Goal: Task Accomplishment & Management: Use online tool/utility

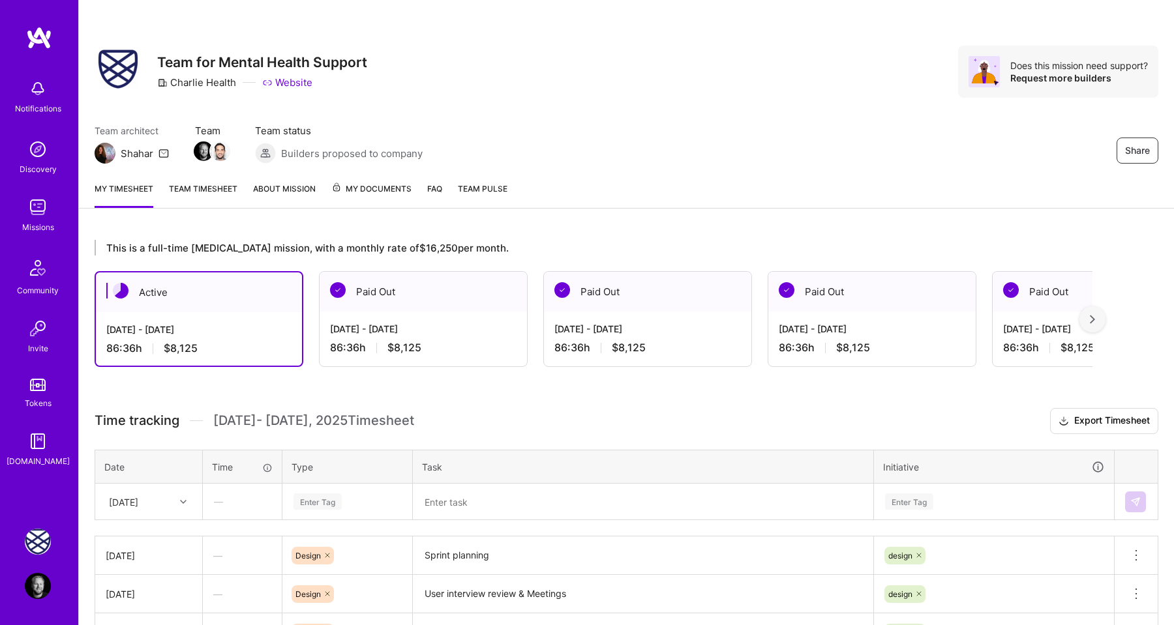
scroll to position [265, 0]
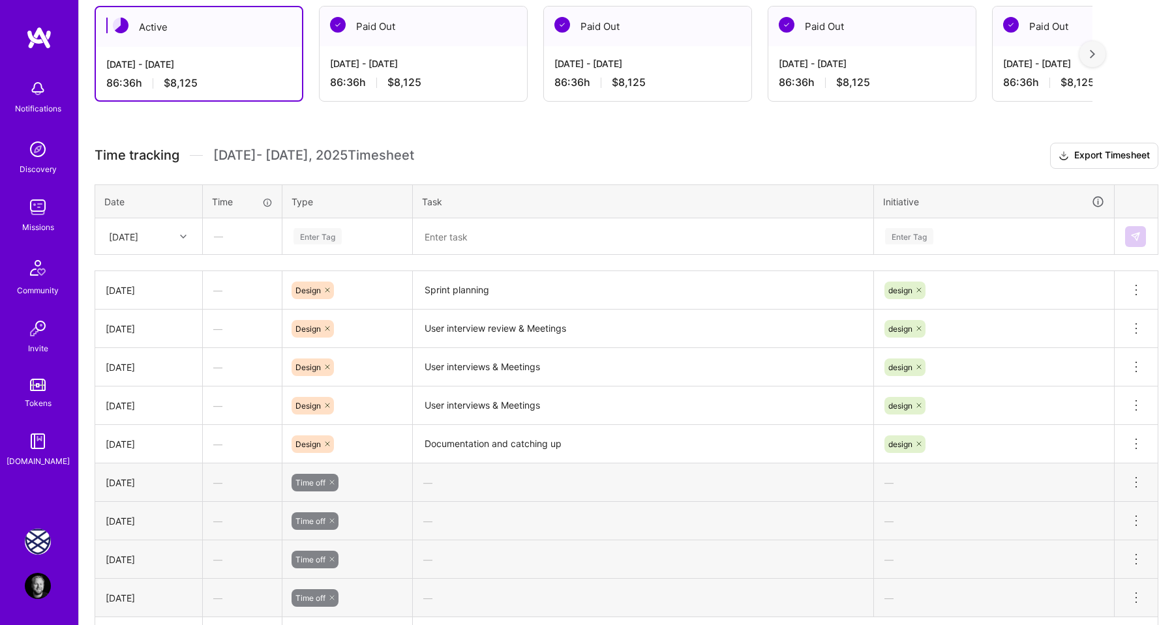
click at [323, 237] on div "Enter Tag" at bounding box center [317, 236] width 48 height 20
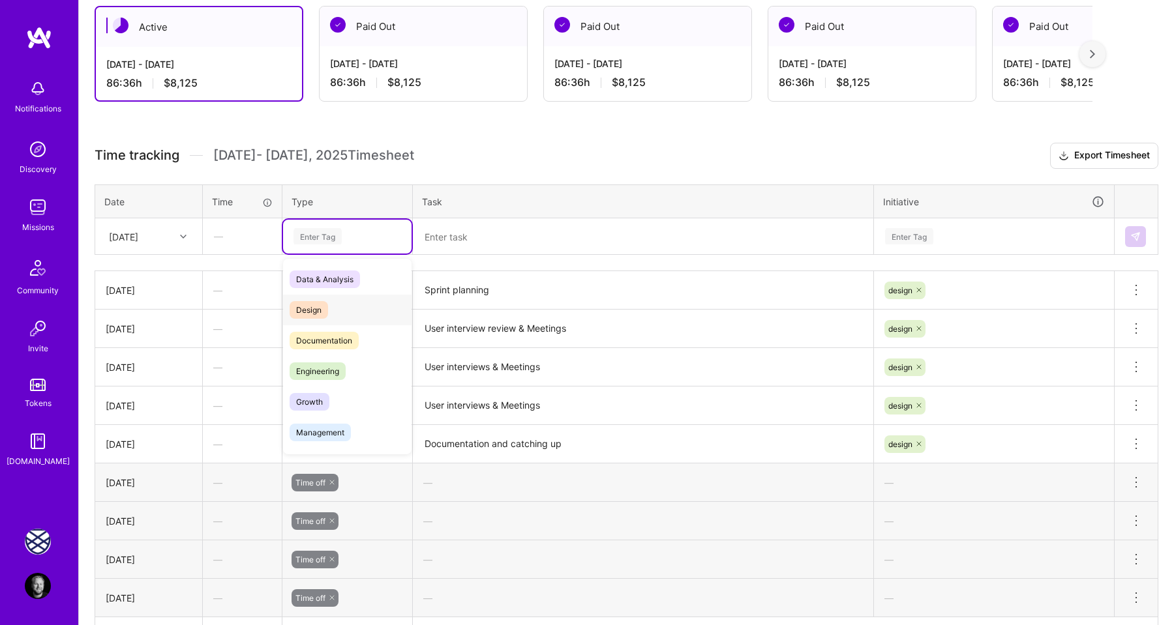
click at [326, 306] on span "Design" at bounding box center [308, 310] width 38 height 18
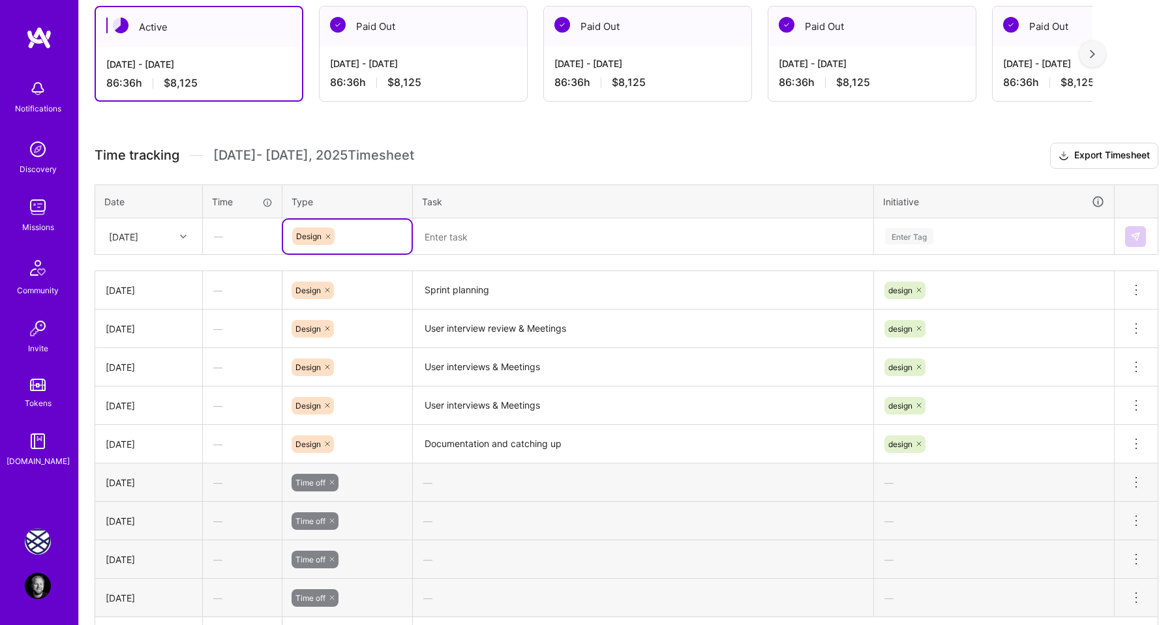
click at [481, 439] on textarea "Documentation and catching up" at bounding box center [643, 444] width 458 height 36
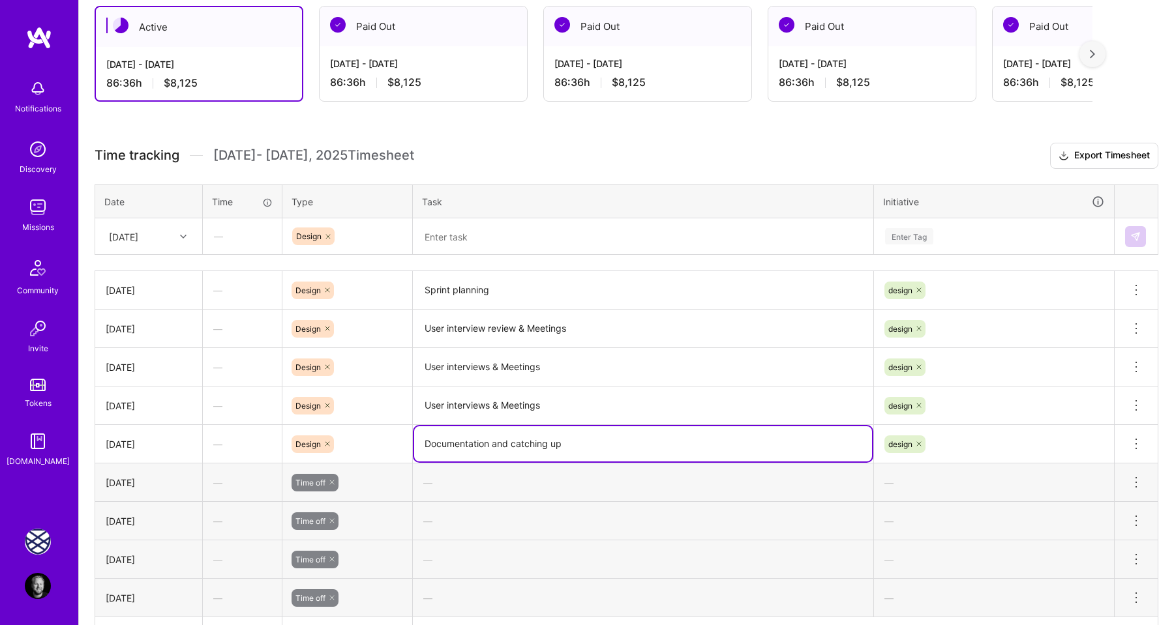
click at [481, 439] on textarea "Documentation and catching up" at bounding box center [643, 443] width 458 height 35
click at [452, 246] on textarea at bounding box center [643, 237] width 458 height 34
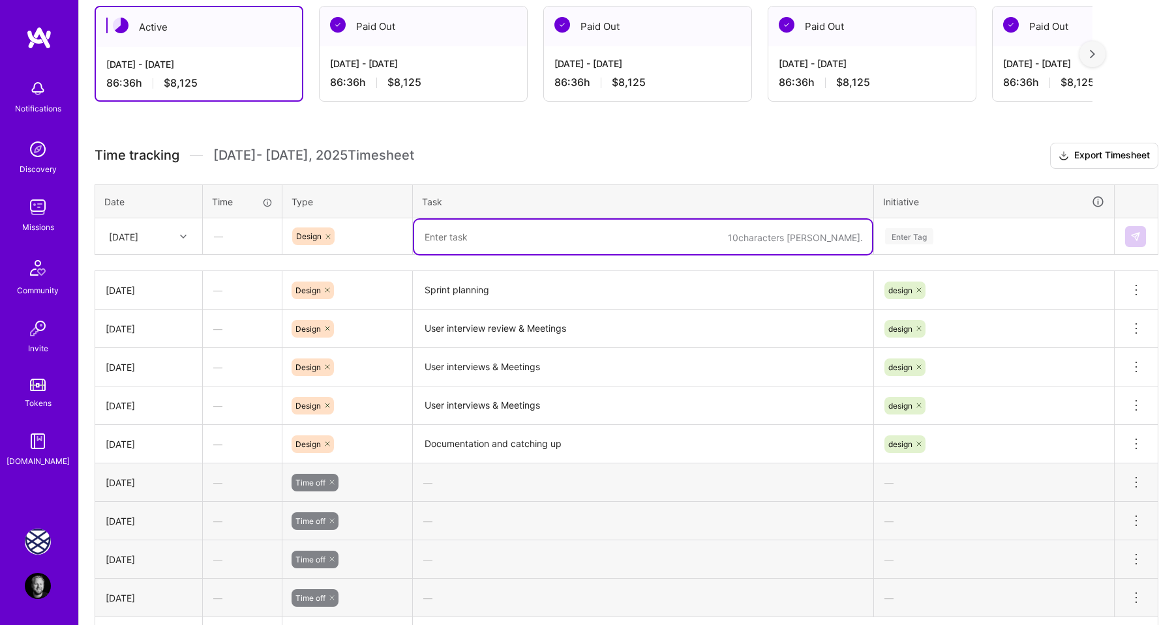
paste textarea "Documentation and catching up"
drag, startPoint x: 570, startPoint y: 239, endPoint x: 512, endPoint y: 237, distance: 58.1
click at [512, 237] on textarea "Documentation and catching up" at bounding box center [643, 237] width 458 height 35
type textarea "Documentation and Insights"
click at [906, 236] on div "Enter Tag" at bounding box center [909, 236] width 48 height 20
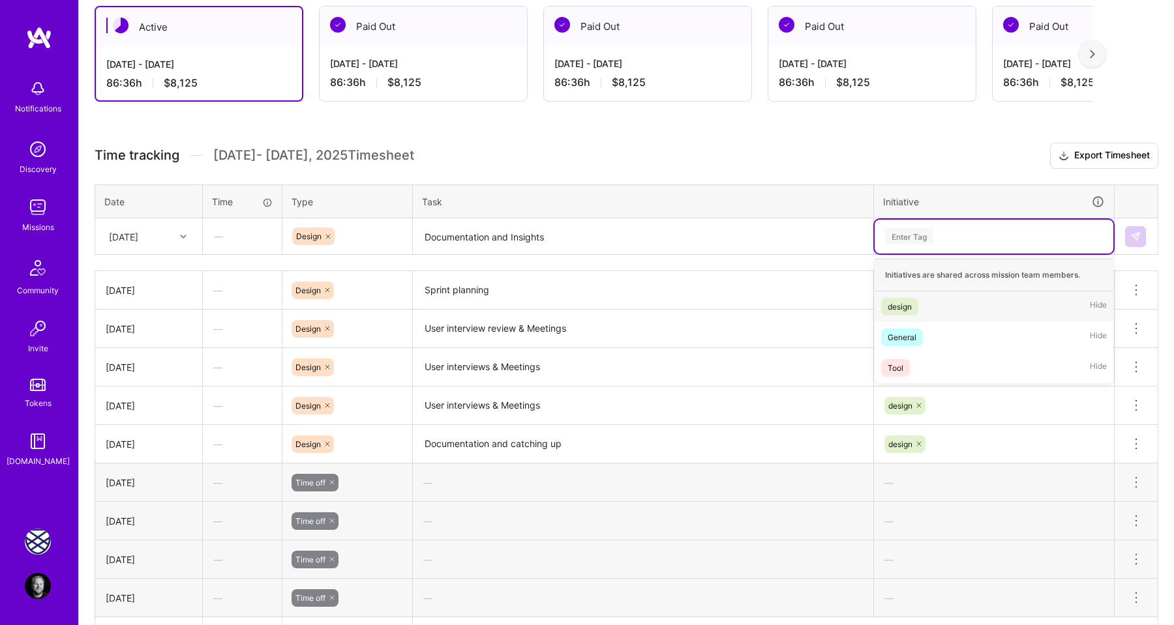
click at [908, 303] on div "design" at bounding box center [899, 307] width 24 height 14
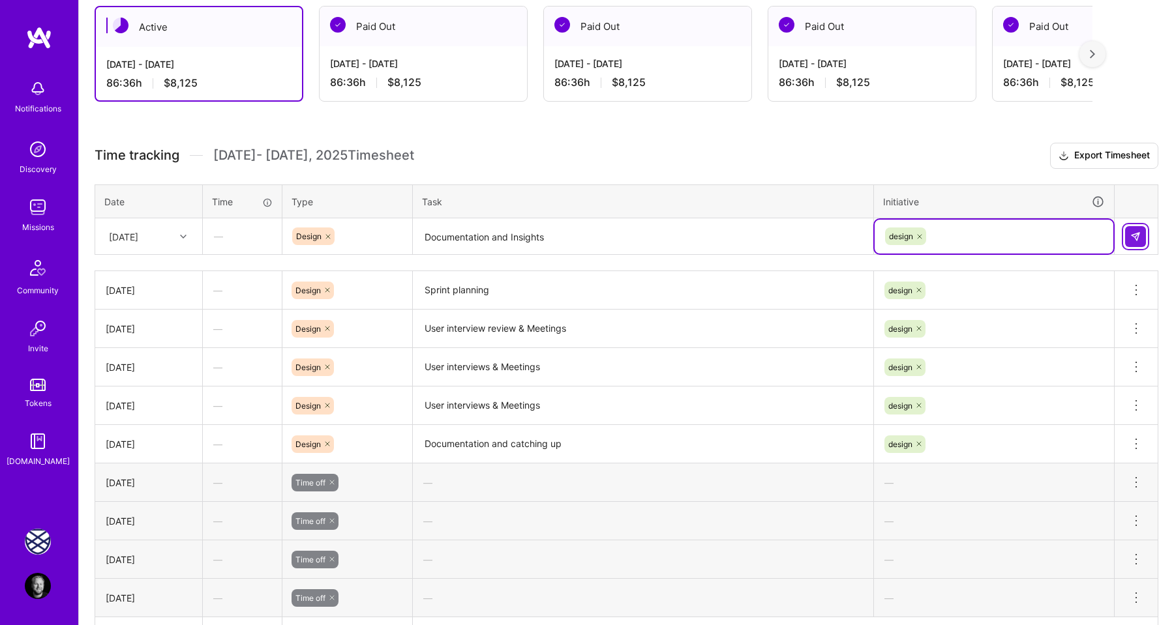
click at [1132, 236] on img at bounding box center [1135, 236] width 10 height 10
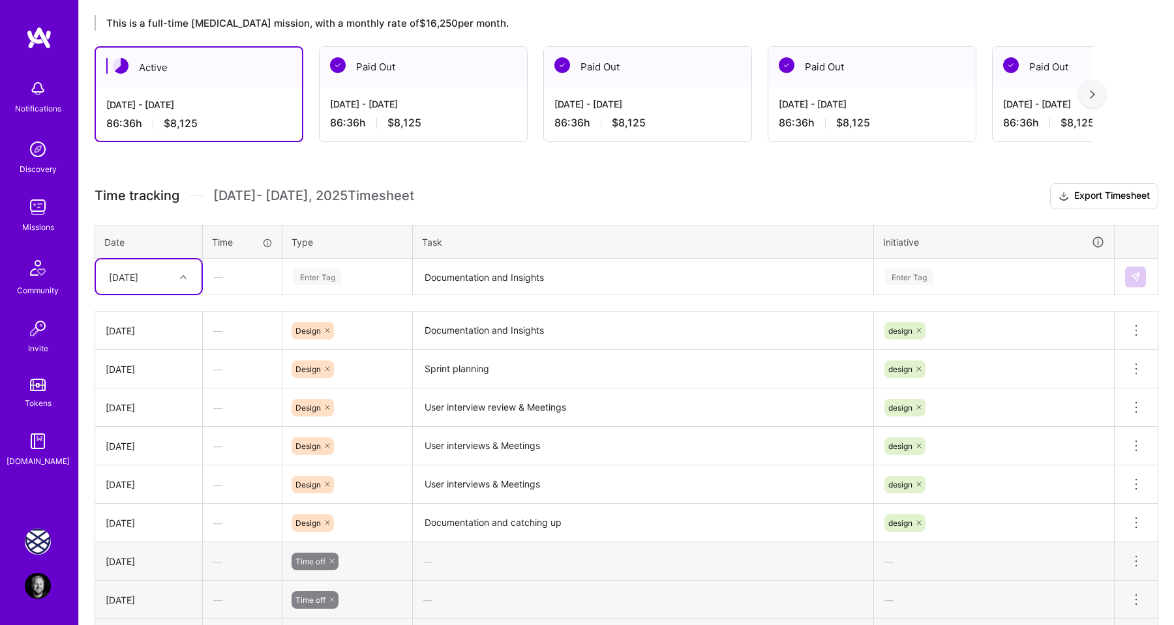
scroll to position [201, 0]
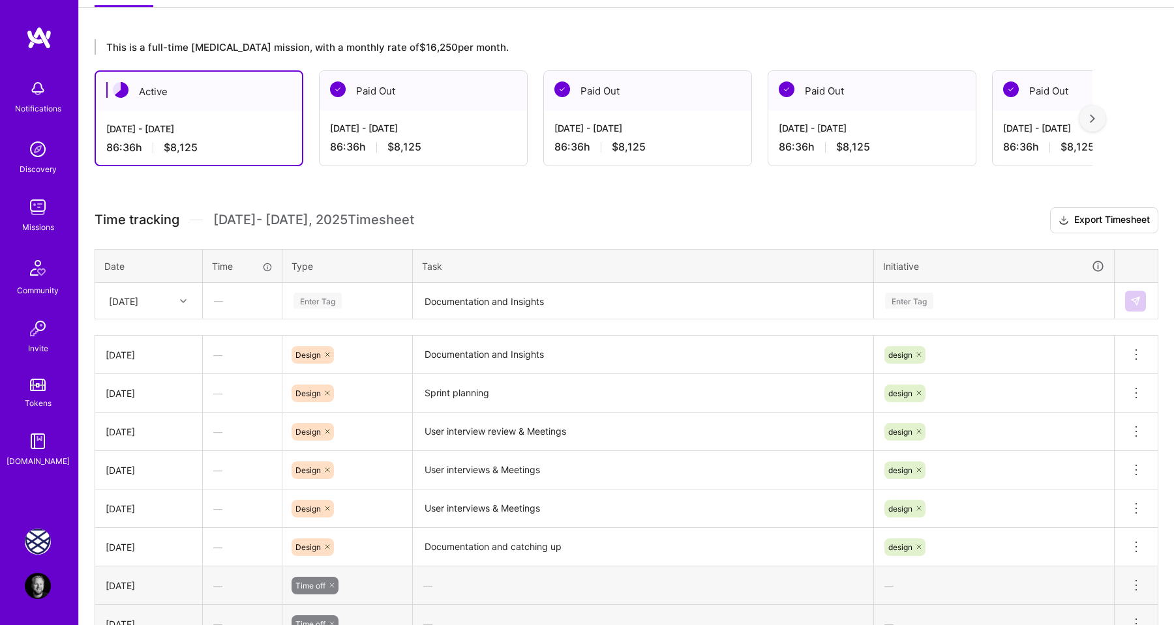
click at [531, 215] on h3 "Time tracking [DATE] - [DATE] Timesheet Export Timesheet" at bounding box center [626, 220] width 1063 height 26
click at [266, 111] on div "[DATE] - [DATE] 86:36 h $8,125" at bounding box center [199, 137] width 206 height 53
click at [542, 230] on h3 "Time tracking [DATE] - [DATE] Timesheet Export Timesheet" at bounding box center [626, 220] width 1063 height 26
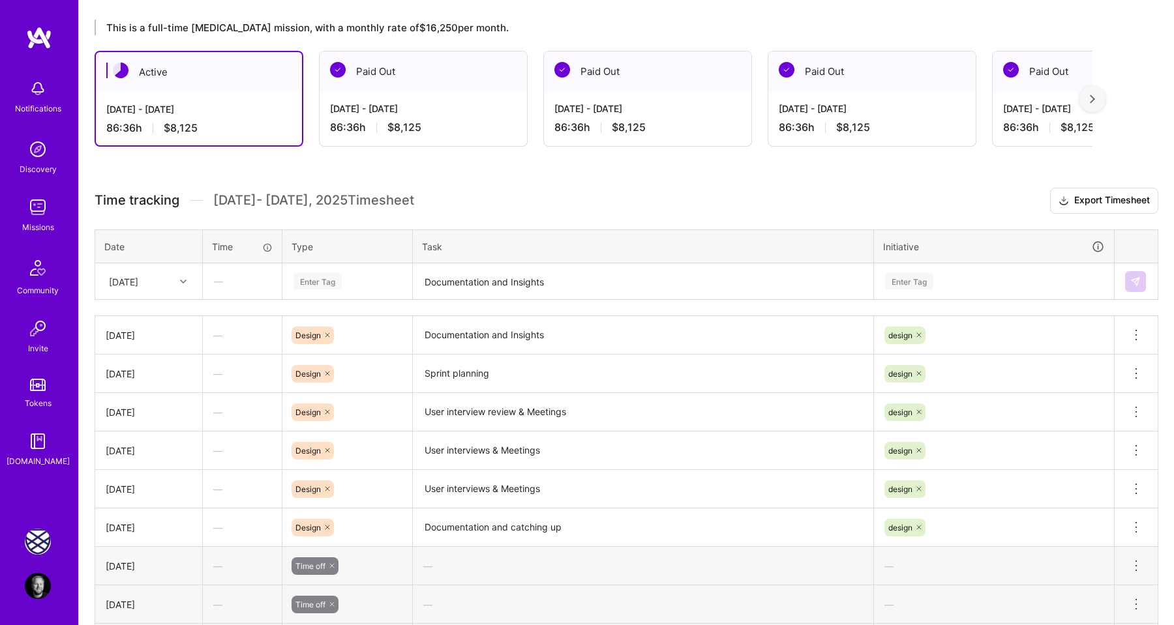
scroll to position [196, 0]
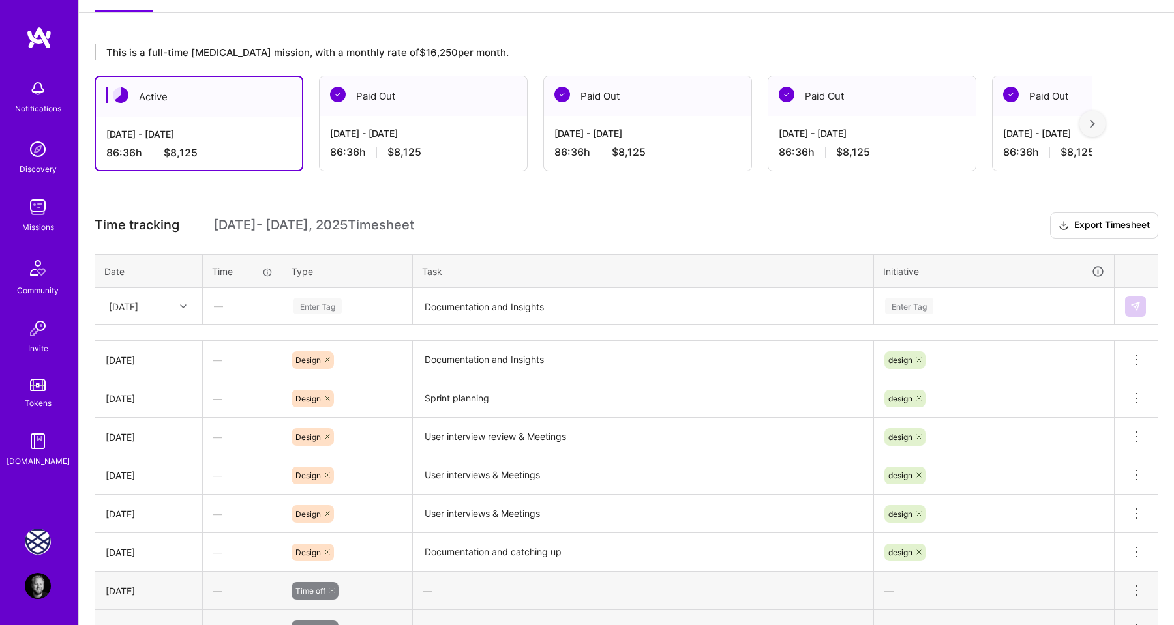
click at [381, 198] on div "This is a full-time [MEDICAL_DATA] mission, with a monthly rate of $16,250 per …" at bounding box center [626, 427] width 1095 height 796
